Goal: Transaction & Acquisition: Purchase product/service

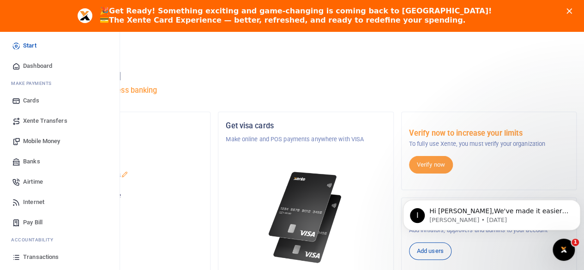
click at [25, 139] on span "Mobile Money" at bounding box center [41, 141] width 37 height 9
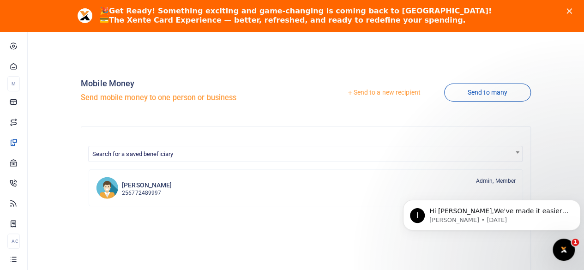
click at [347, 91] on icon at bounding box center [350, 93] width 6 height 6
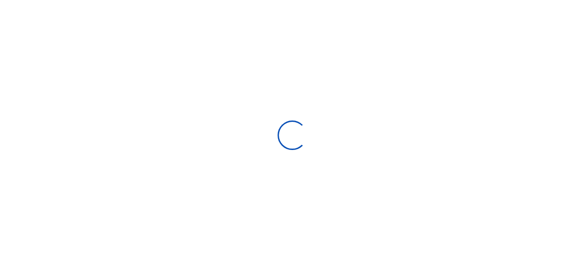
select select "Loading bundles"
select select
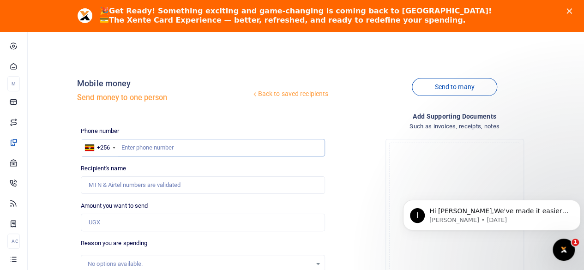
click at [181, 147] on input "text" at bounding box center [203, 148] width 244 height 18
type input "751828700"
type input "[PERSON_NAME]"
type input "751828700"
click at [128, 222] on input "Amount you want to send" at bounding box center [203, 223] width 244 height 18
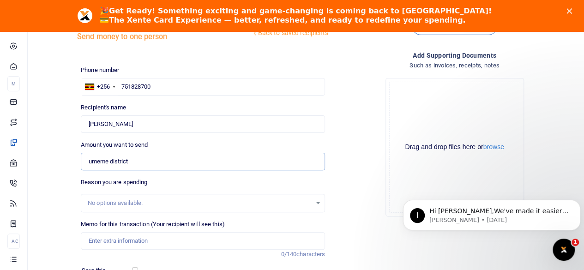
scroll to position [46, 0]
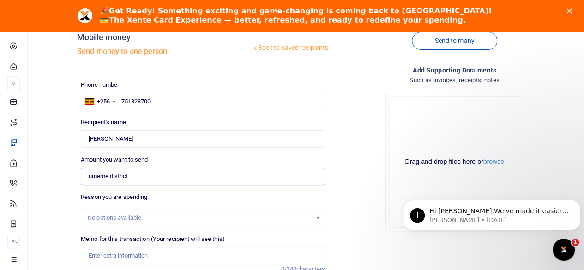
click at [140, 175] on input "umeme district" at bounding box center [203, 177] width 244 height 18
type input "u"
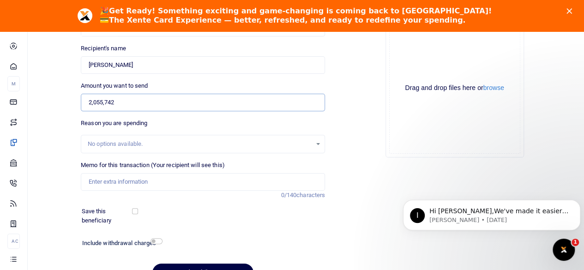
scroll to position [78, 0]
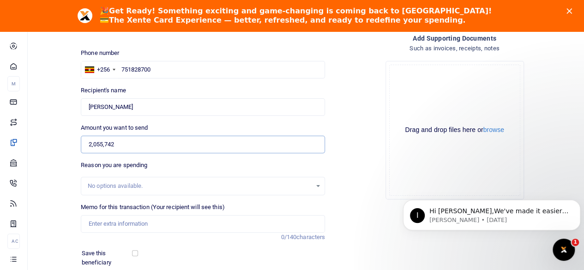
type input "2,055,742"
click at [220, 168] on div "Reason you are spending No options available." at bounding box center [203, 178] width 244 height 35
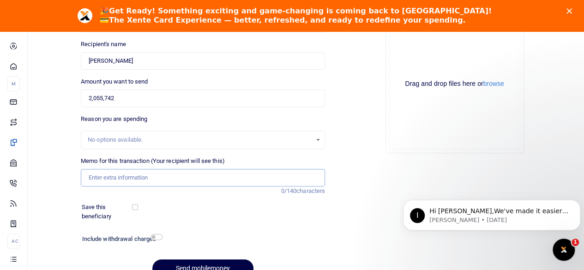
click at [169, 177] on input "Memo for this transaction (Your recipient will see this)" at bounding box center [203, 178] width 244 height 18
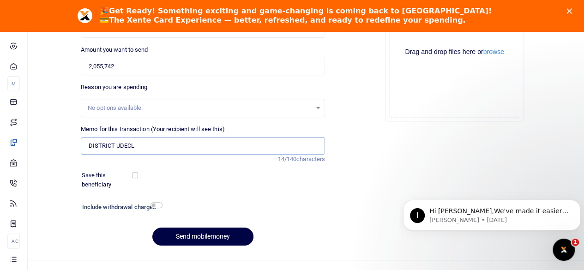
scroll to position [169, 0]
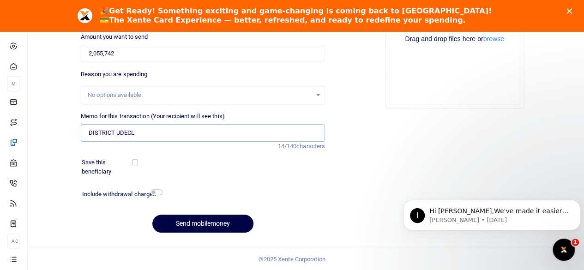
type input "DISTRICT UDECL"
click at [155, 192] on input "checkbox" at bounding box center [157, 192] width 12 height 6
checkbox input "true"
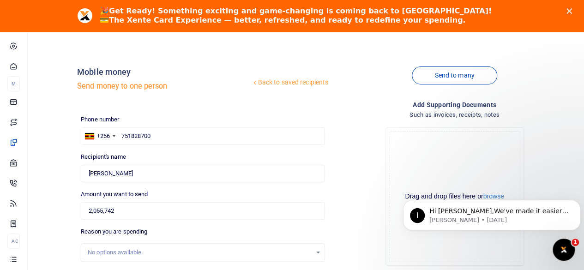
scroll to position [10, 0]
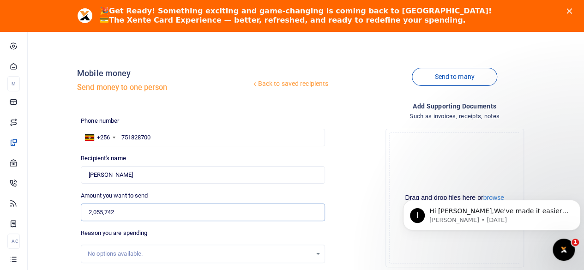
click at [98, 210] on input "2,055,742" at bounding box center [203, 213] width 244 height 18
type input "2"
type input "2,065,742"
click at [213, 190] on div "Phone number +256 [GEOGRAPHIC_DATA] [PHONE_NUMBER] Phone is required. Recipient…" at bounding box center [203, 270] width 252 height 308
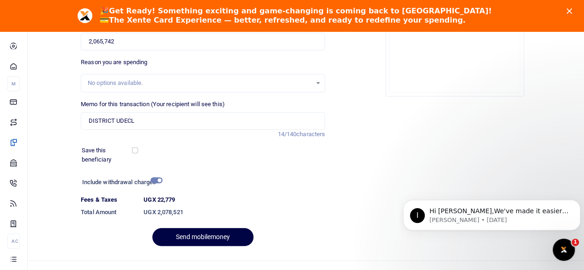
scroll to position [195, 0]
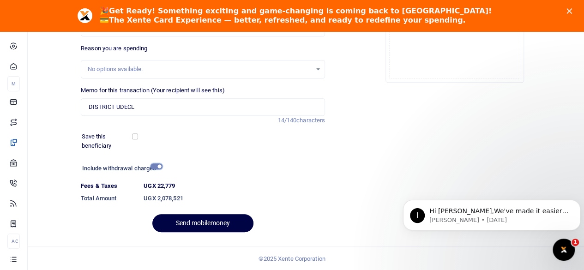
click at [152, 164] on input "checkbox" at bounding box center [157, 167] width 12 height 6
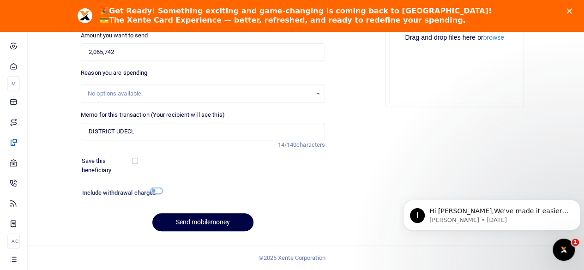
scroll to position [169, 0]
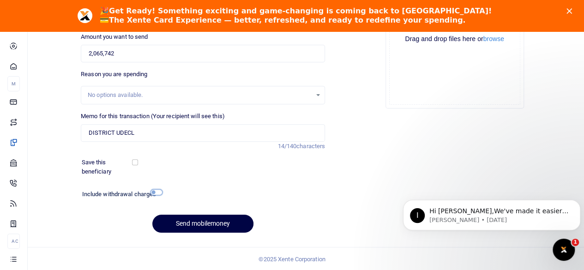
click at [158, 191] on input "checkbox" at bounding box center [157, 192] width 12 height 6
checkbox input "true"
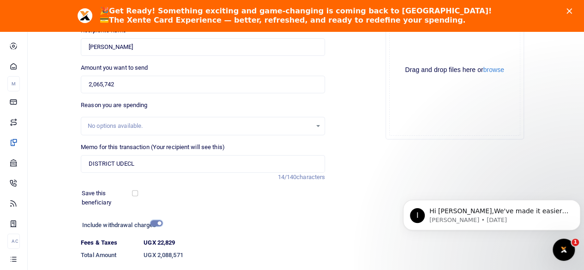
scroll to position [195, 0]
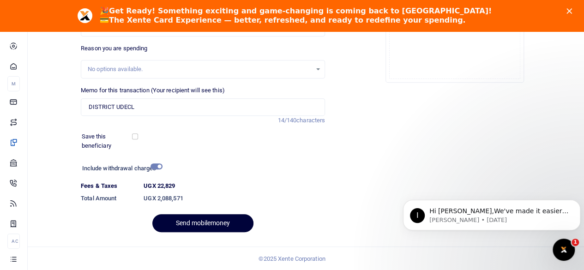
click at [210, 222] on button "Send mobilemoney" at bounding box center [202, 223] width 101 height 18
